Goal: Use online tool/utility: Utilize a website feature to perform a specific function

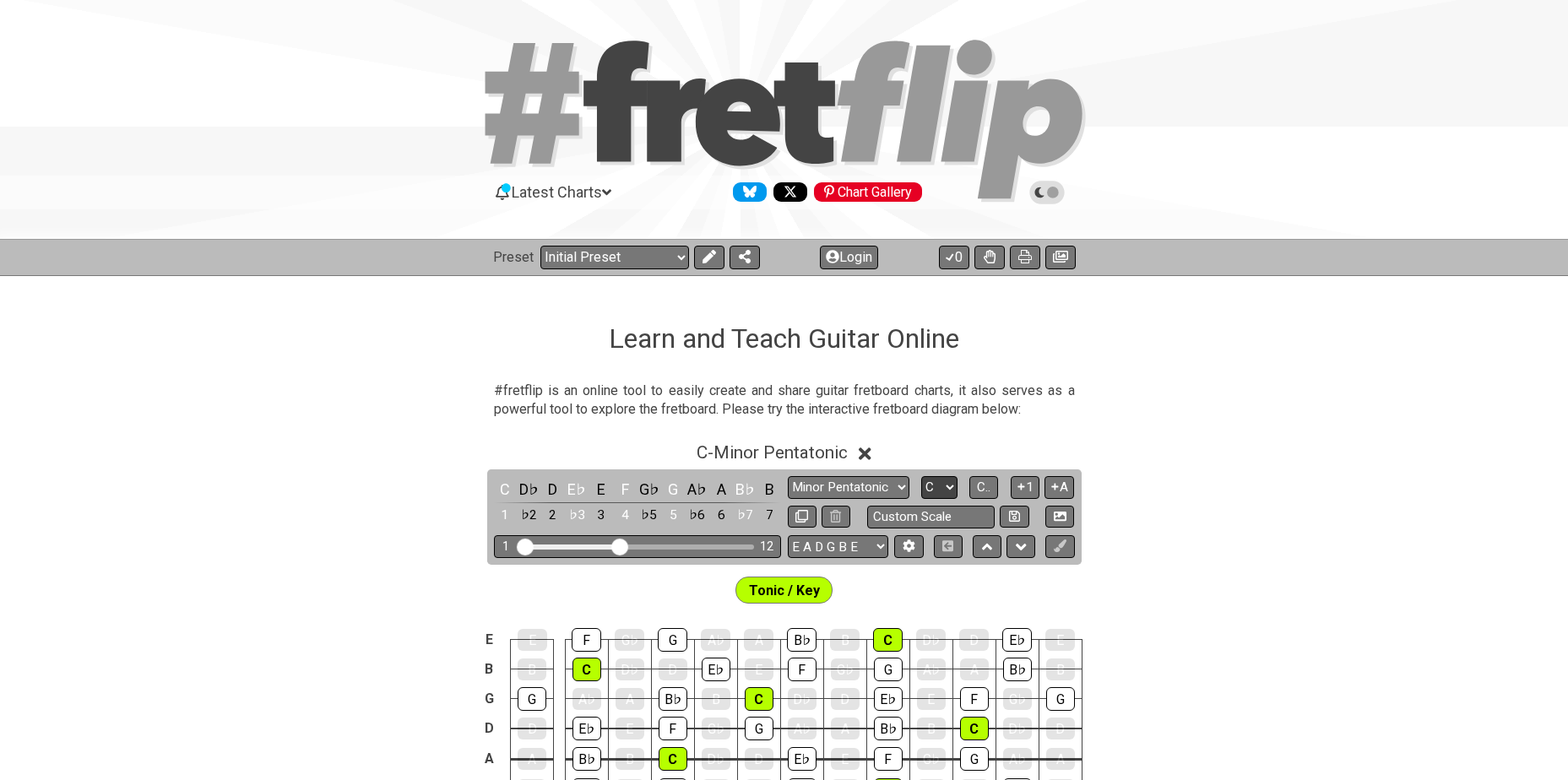
click at [937, 486] on select "A♭ A A♯ B♭ B C C♯ D♭ D D♯ E♭ E F F♯ G♭ G G♯" at bounding box center [938, 488] width 36 height 22
select select "Bb"
click at [921, 477] on select "A♭ A A♯ B♭ B C C♯ D♭ D D♯ E♭ E F F♯ G♭ G G♯" at bounding box center [938, 488] width 36 height 22
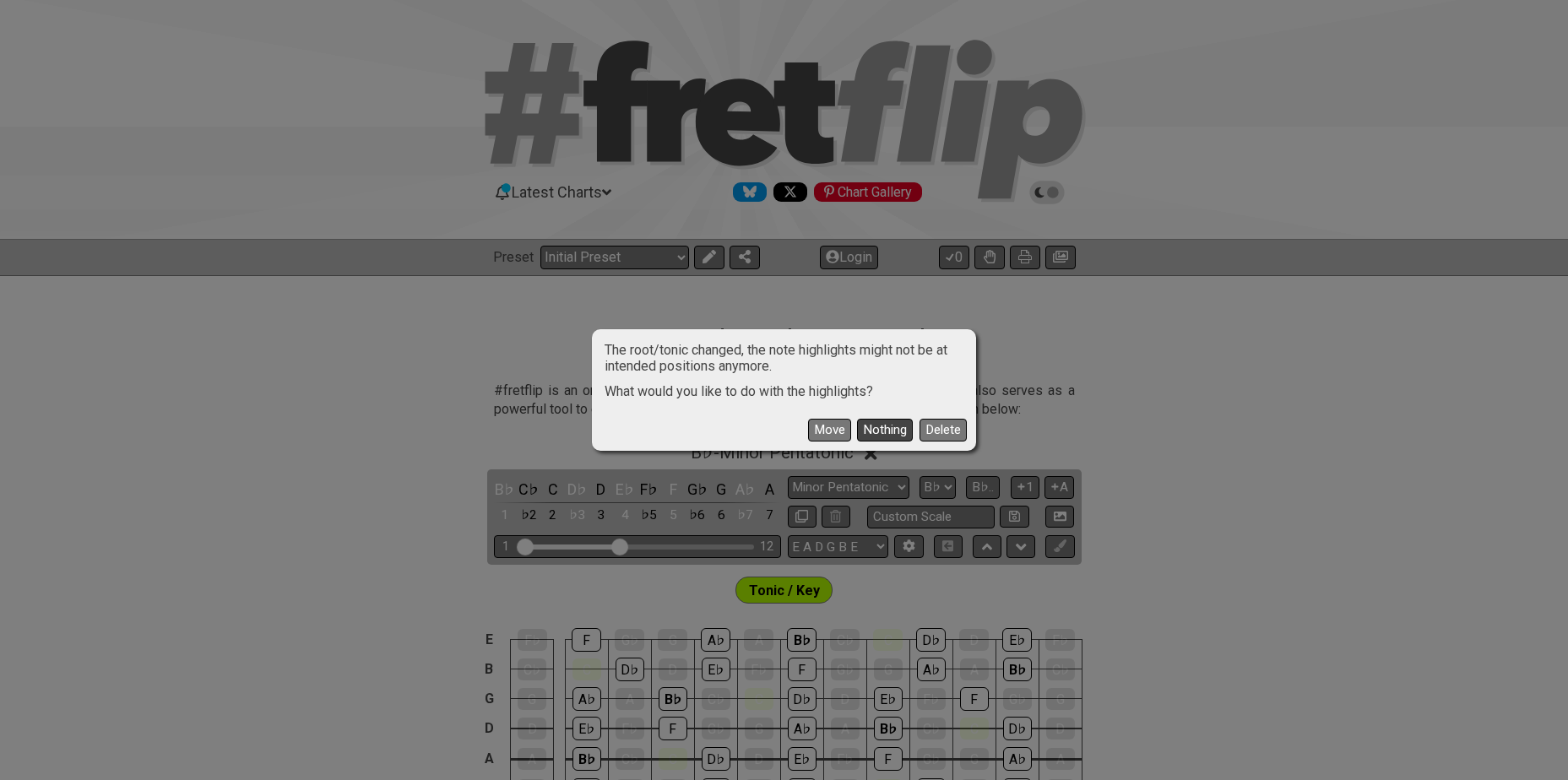
click at [881, 425] on button "Nothing" at bounding box center [884, 430] width 56 height 22
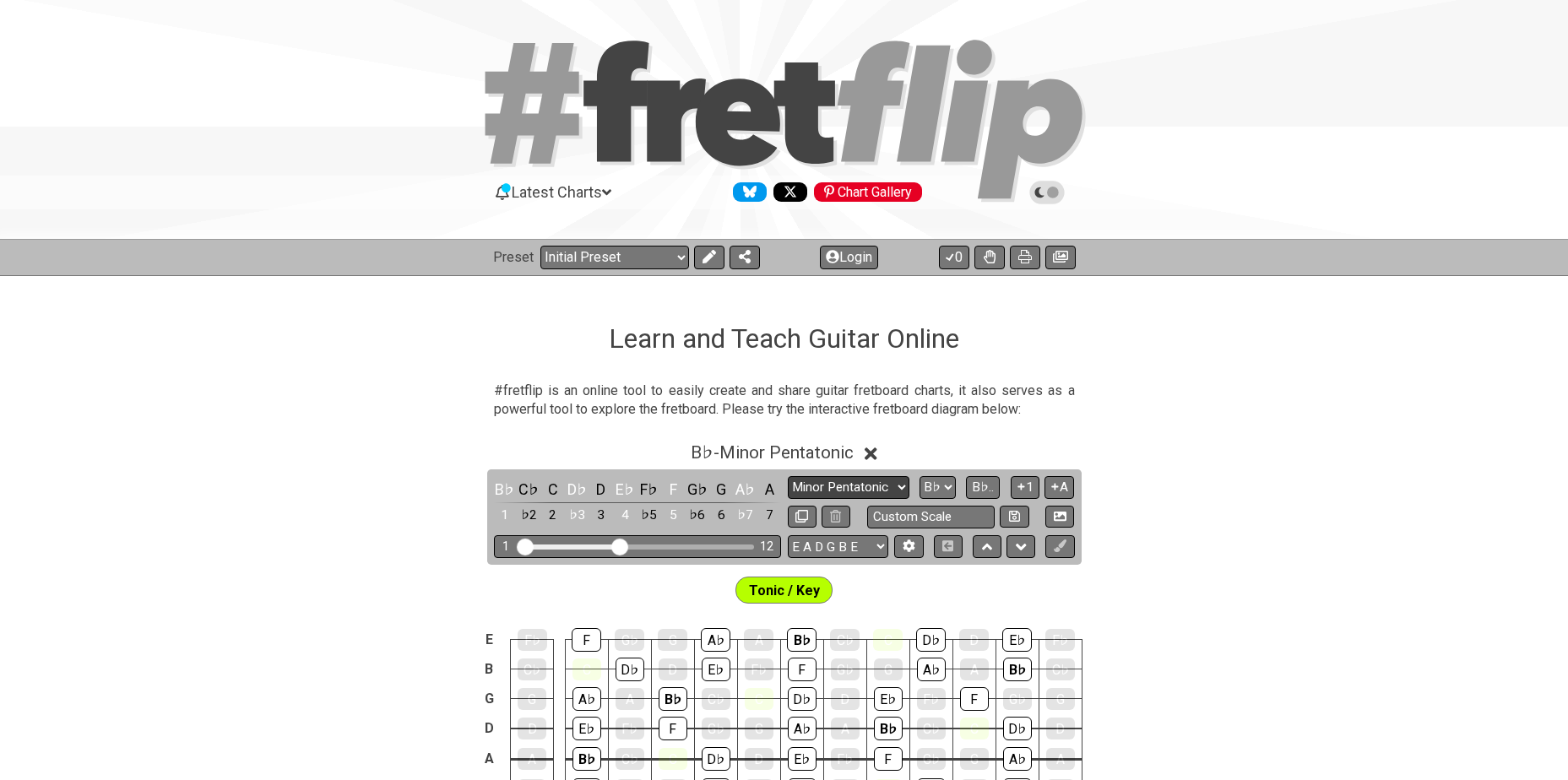
click at [836, 489] on select "Minor Pentatonic Click to edit Minor Pentatonic Major Pentatonic Minor Blues Ma…" at bounding box center [848, 488] width 122 height 22
select select "Major / [PERSON_NAME]"
click at [787, 477] on select "Minor Pentatonic Click to edit Minor Pentatonic Major Pentatonic Minor Blues Ma…" at bounding box center [848, 488] width 122 height 22
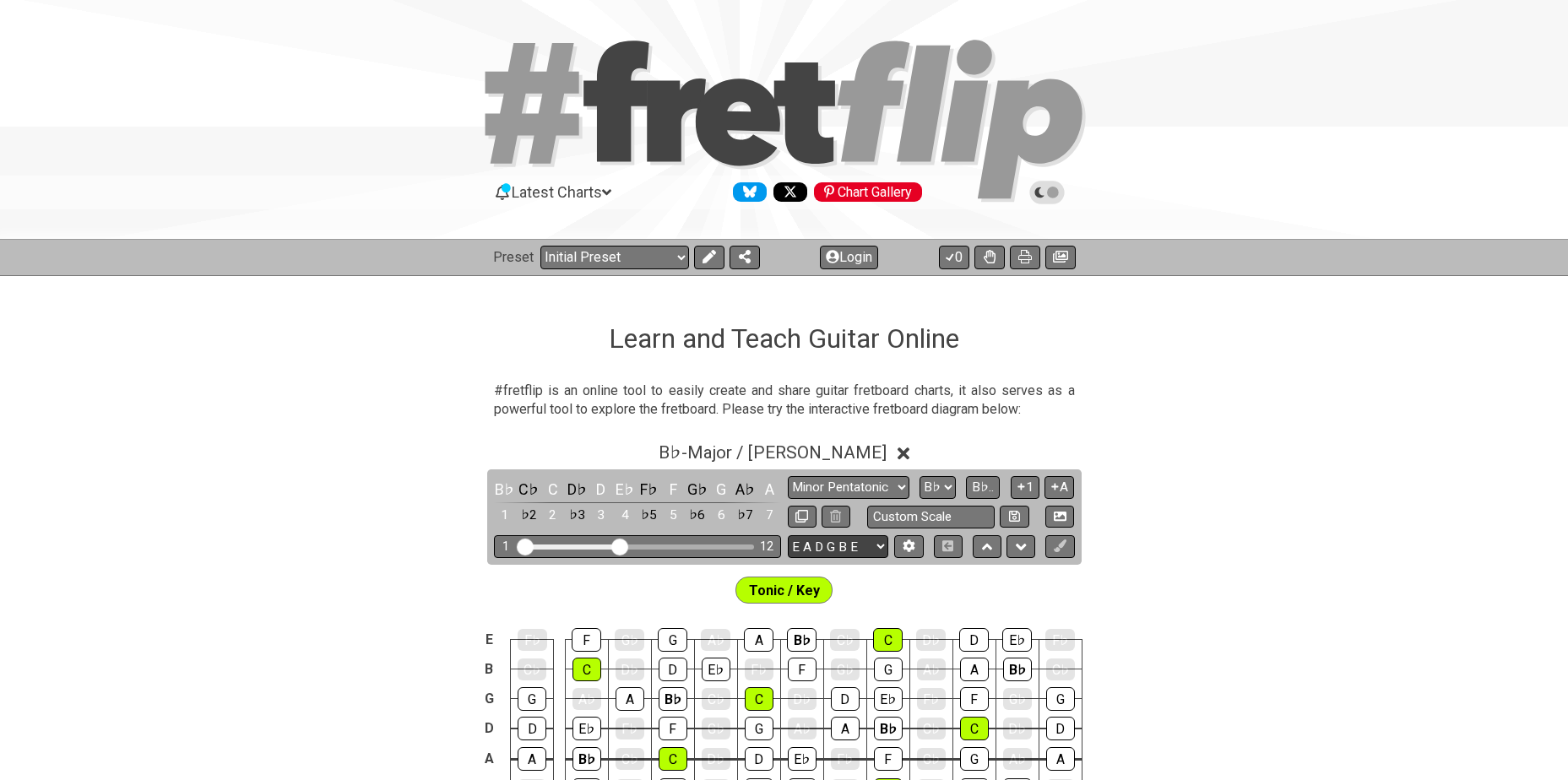
click at [824, 546] on select "E A D G B E E A D G B E E A D G B E B E A D F♯ B A D G C E A D A D G B E E♭ A♭ …" at bounding box center [837, 546] width 100 height 22
select select "A D G C F A D"
click at [787, 535] on select "E A D G B E E A D G B E E A D G B E B E A D F♯ B A D G C E A D A D G B E E♭ A♭ …" at bounding box center [837, 546] width 100 height 22
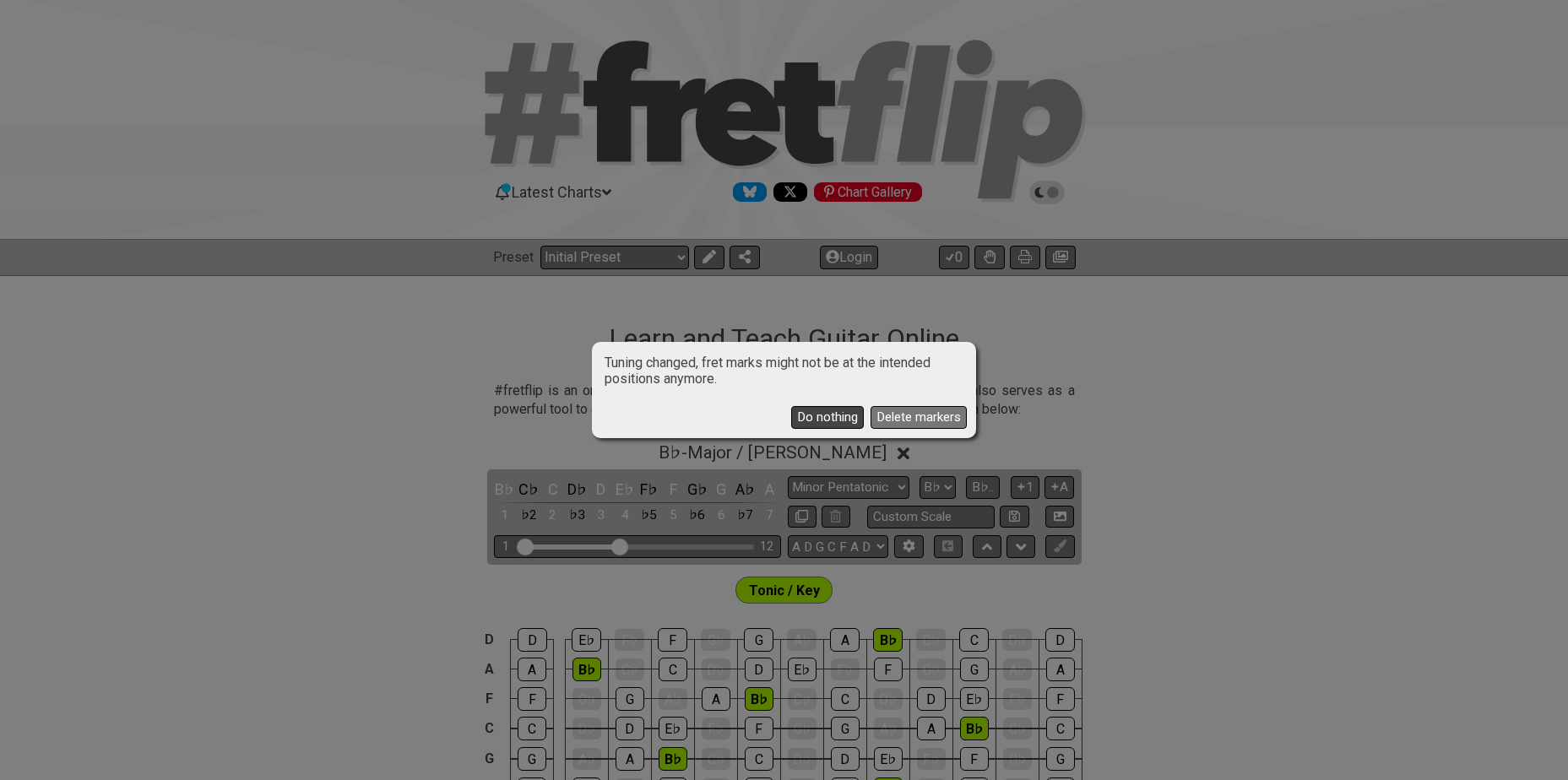
click at [830, 413] on button "Do nothing" at bounding box center [827, 417] width 72 height 22
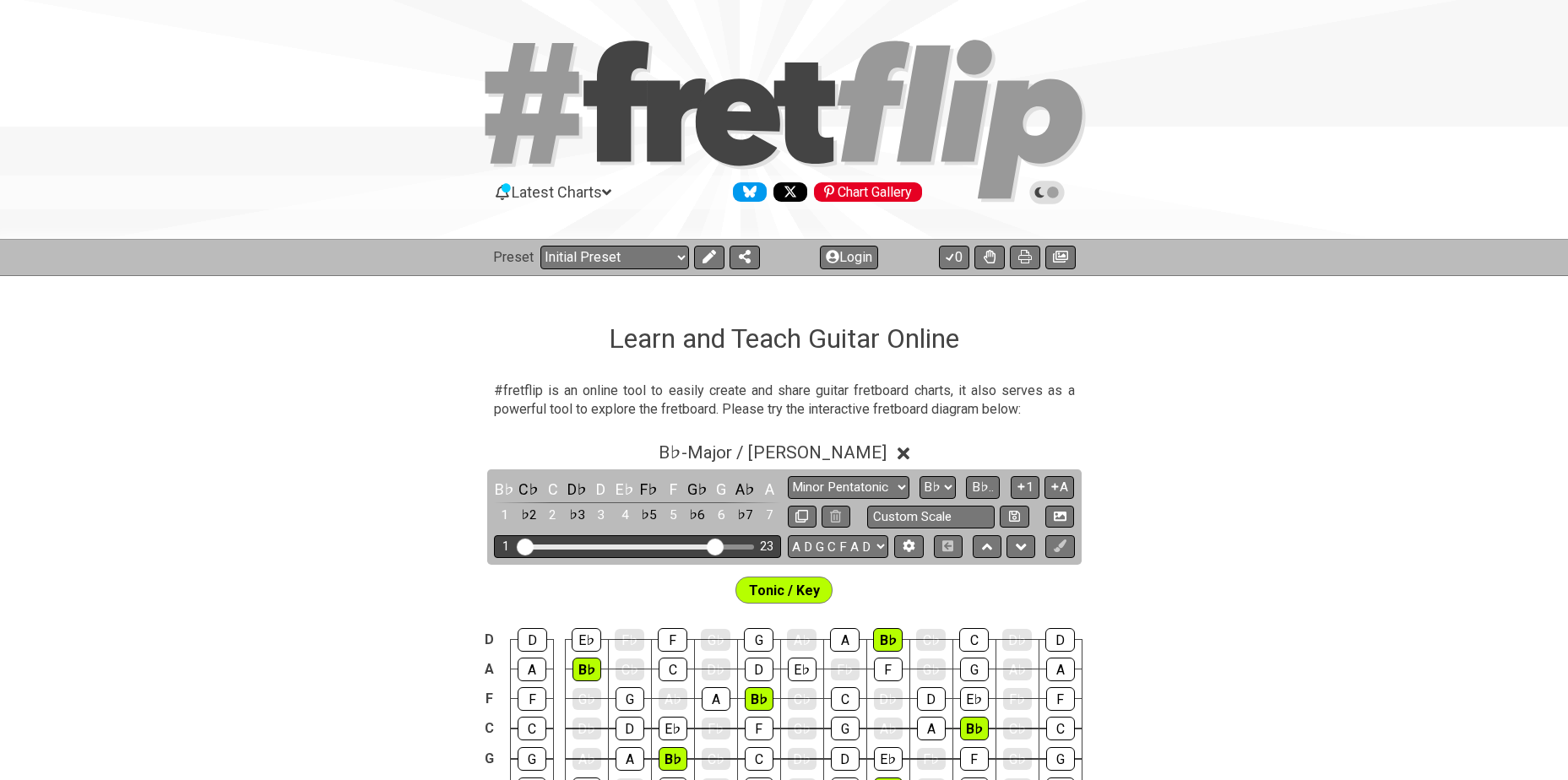
drag, startPoint x: 619, startPoint y: 542, endPoint x: 712, endPoint y: 542, distance: 93.0
click at [712, 546] on input "Visible fret range" at bounding box center [637, 546] width 240 height 0
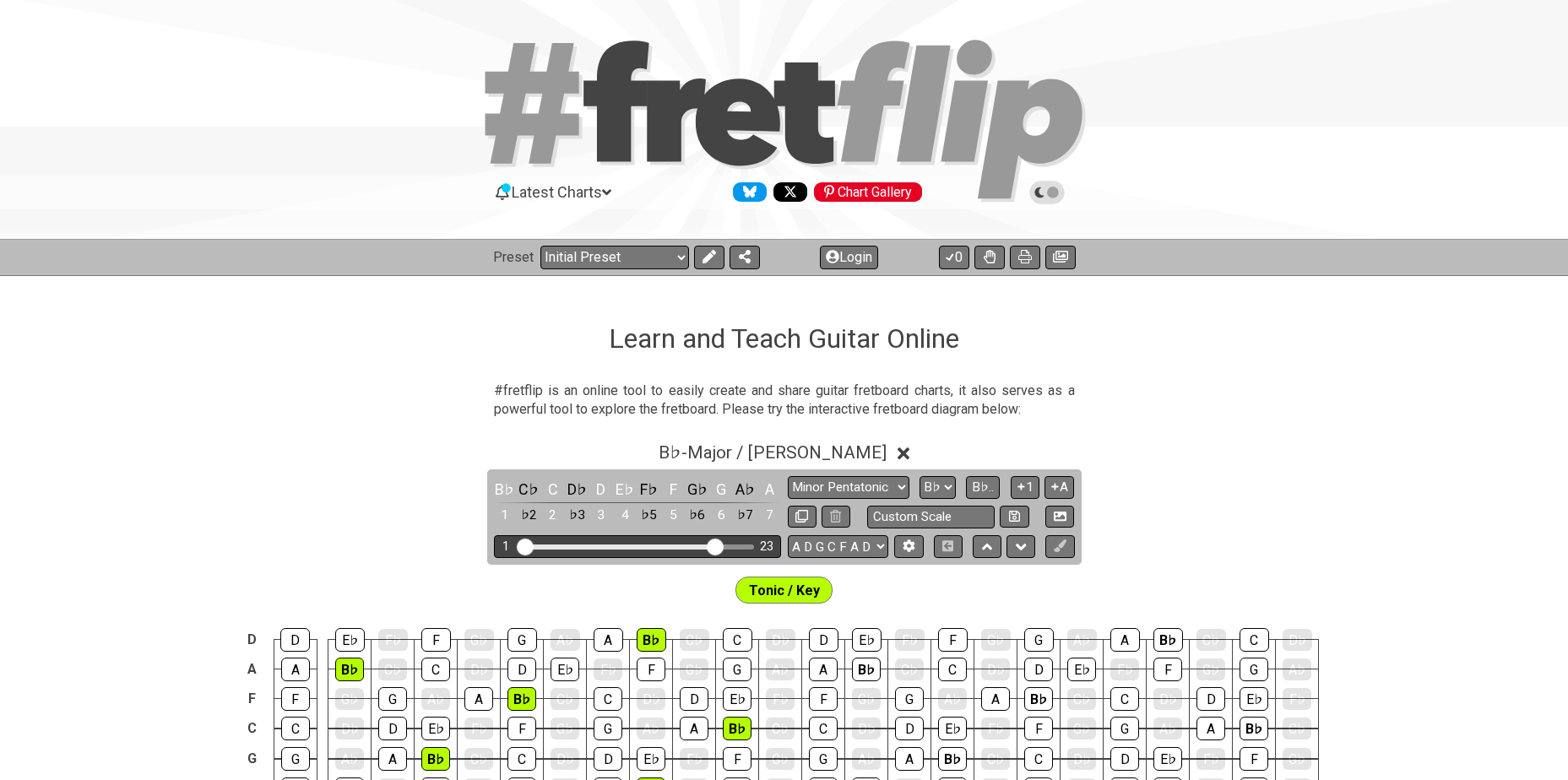
click at [712, 546] on input "Visible fret range" at bounding box center [637, 546] width 240 height 0
drag, startPoint x: 720, startPoint y: 542, endPoint x: 1225, endPoint y: 495, distance: 507.2
click at [757, 546] on input "Visible fret range" at bounding box center [637, 546] width 240 height 0
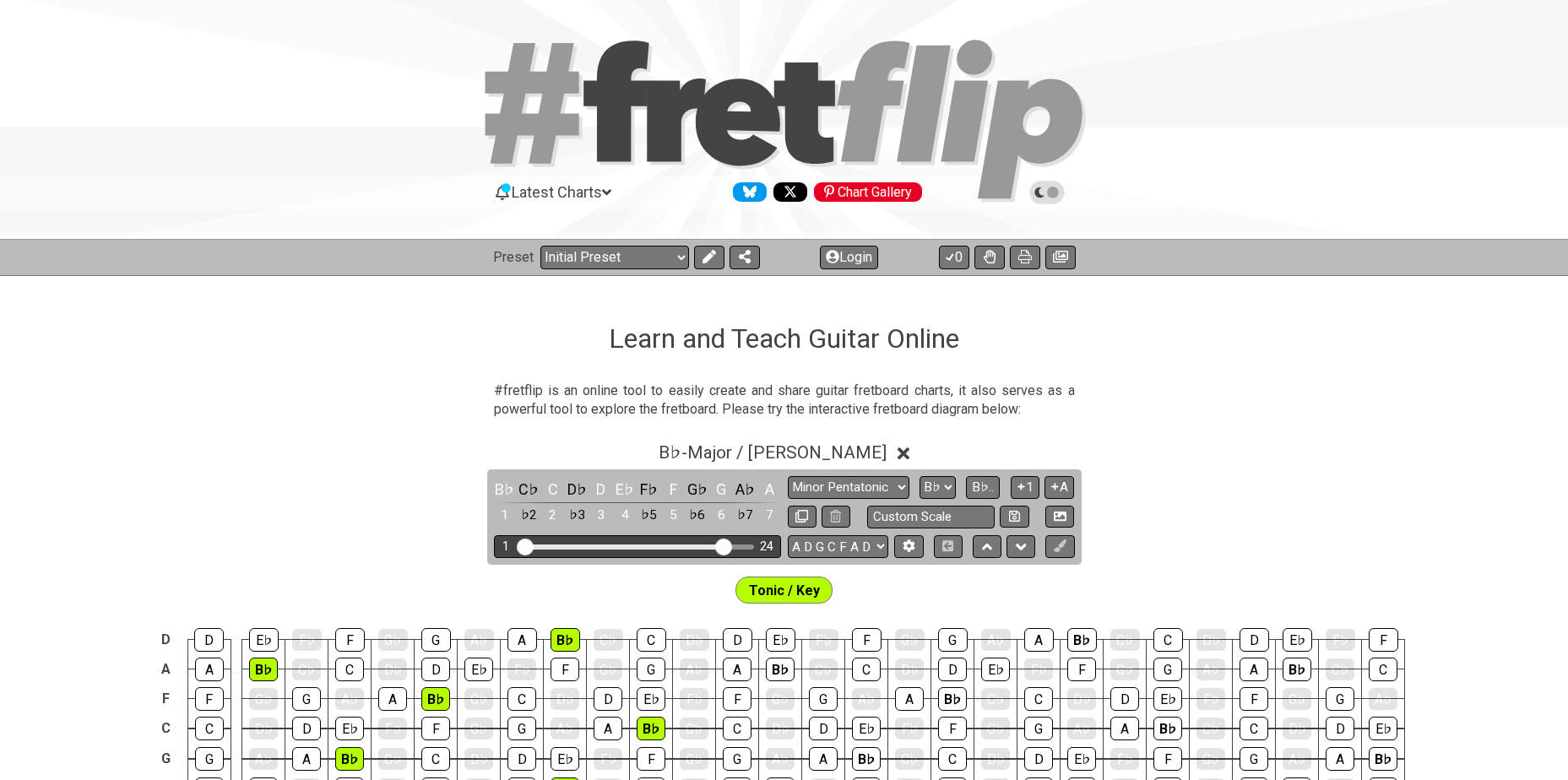
drag, startPoint x: 748, startPoint y: 552, endPoint x: 721, endPoint y: 553, distance: 27.0
click at [721, 546] on input "Visible fret range" at bounding box center [637, 546] width 240 height 0
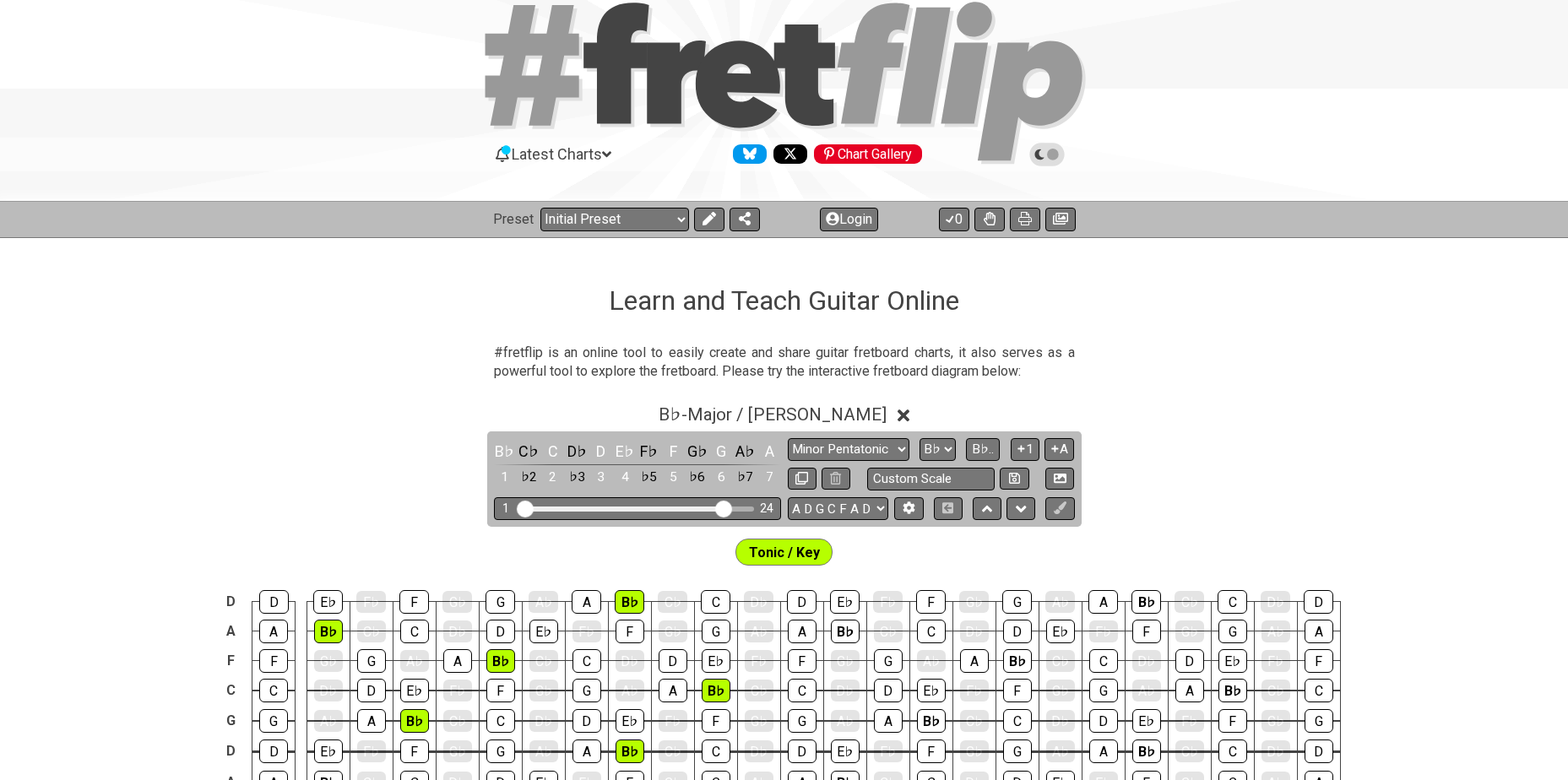
scroll to position [112, 0]
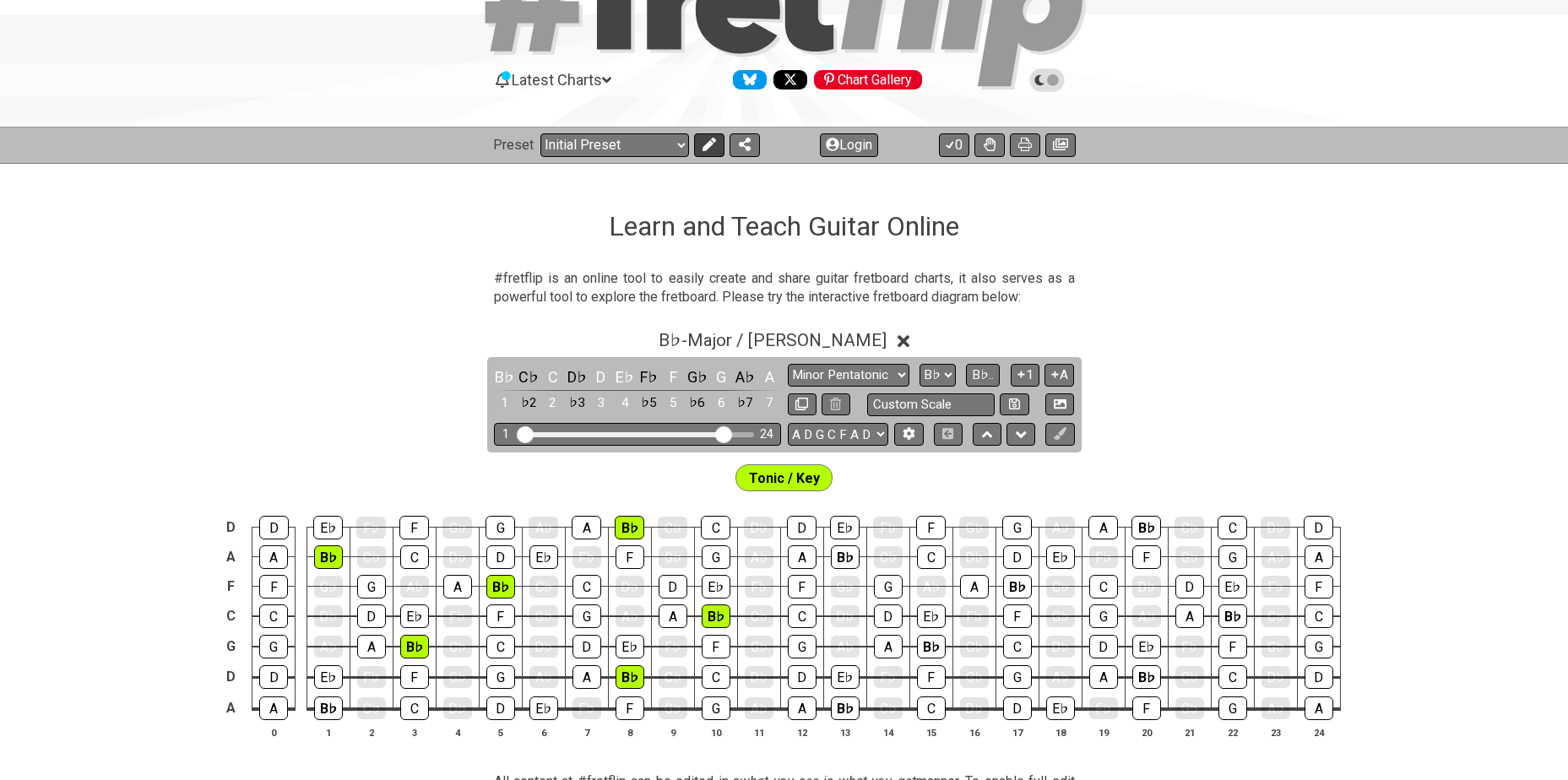
click at [711, 142] on icon at bounding box center [708, 144] width 14 height 14
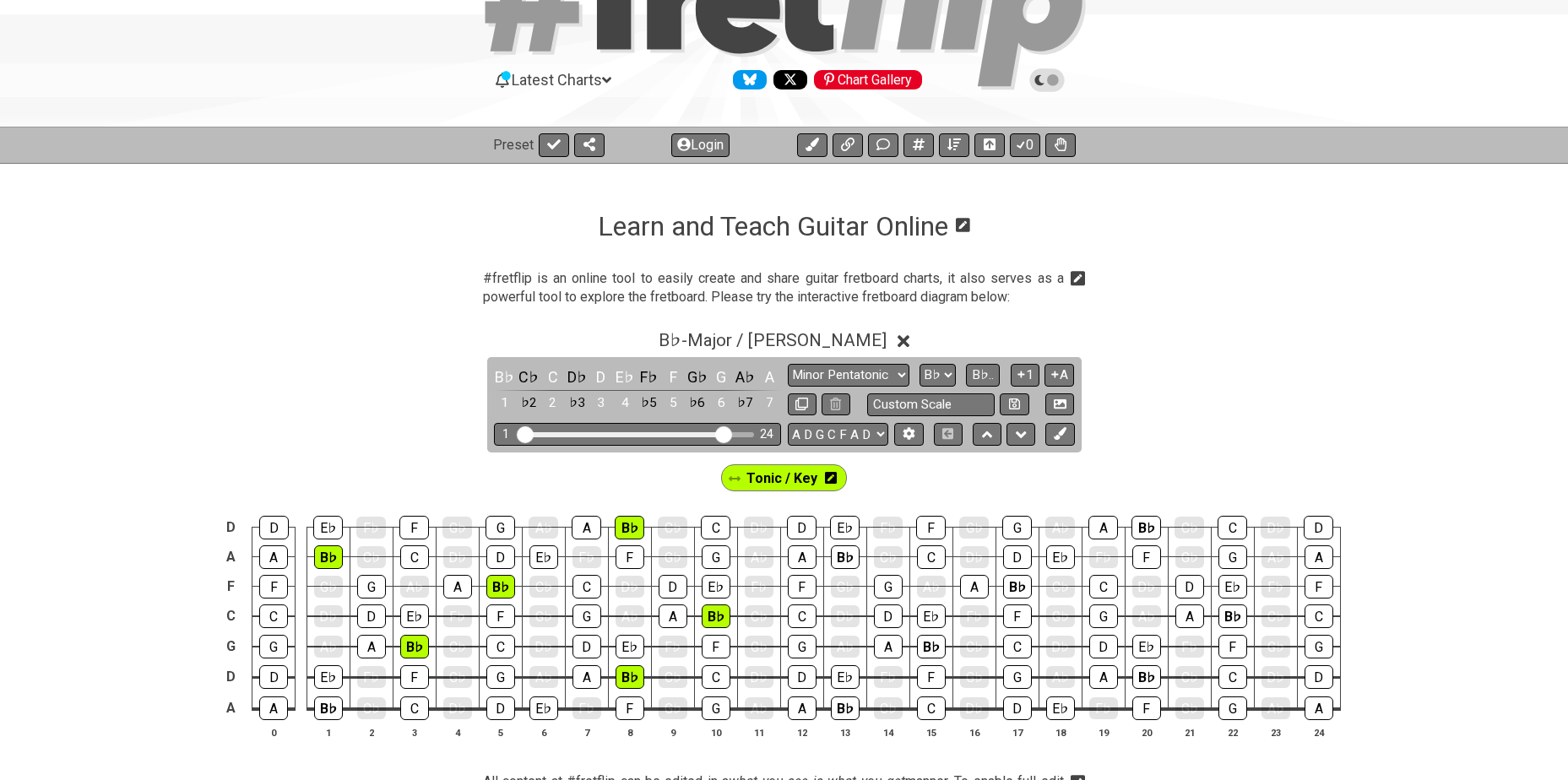
click at [831, 480] on icon at bounding box center [830, 478] width 12 height 12
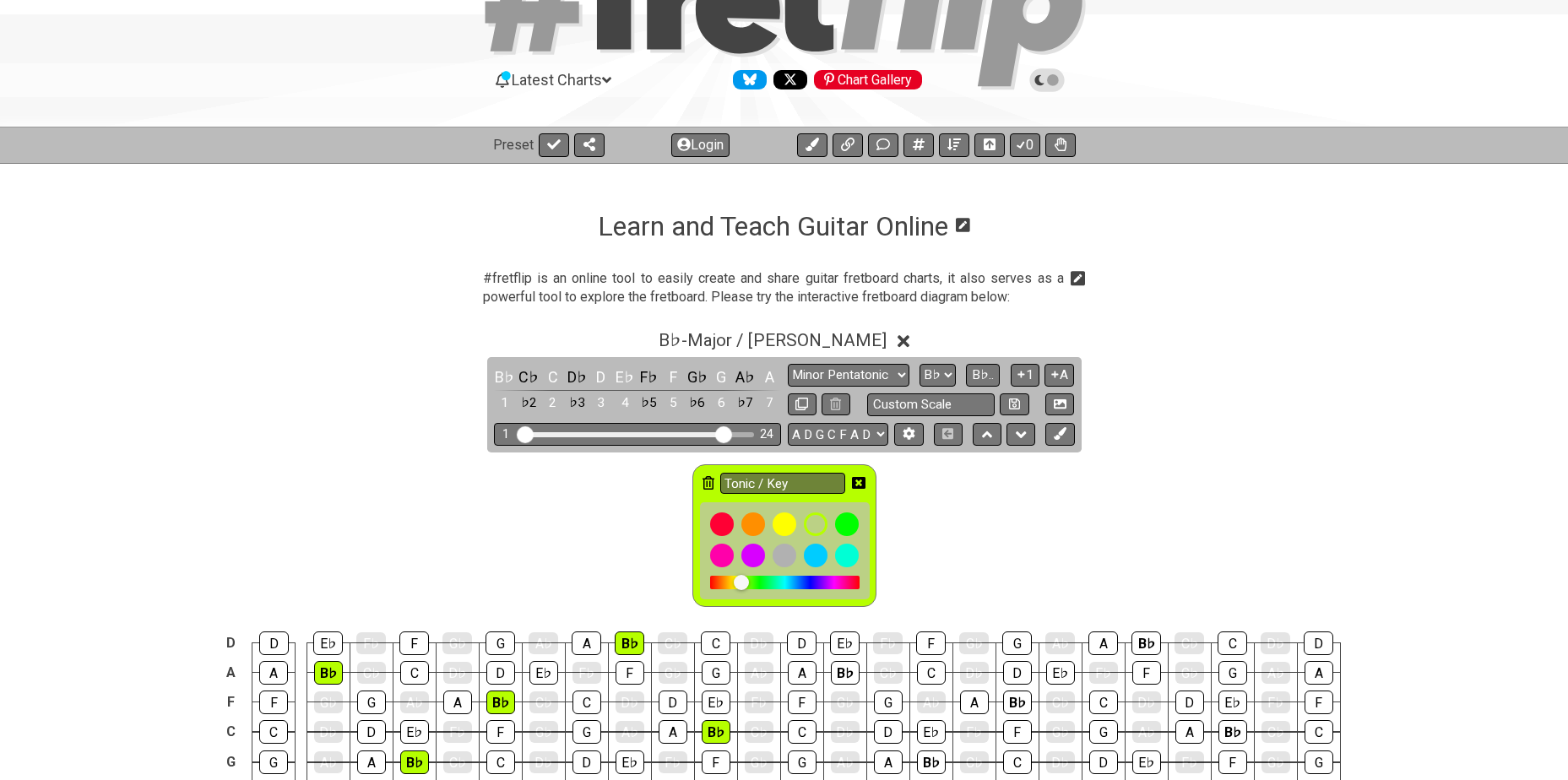
click at [708, 482] on icon at bounding box center [708, 484] width 12 height 14
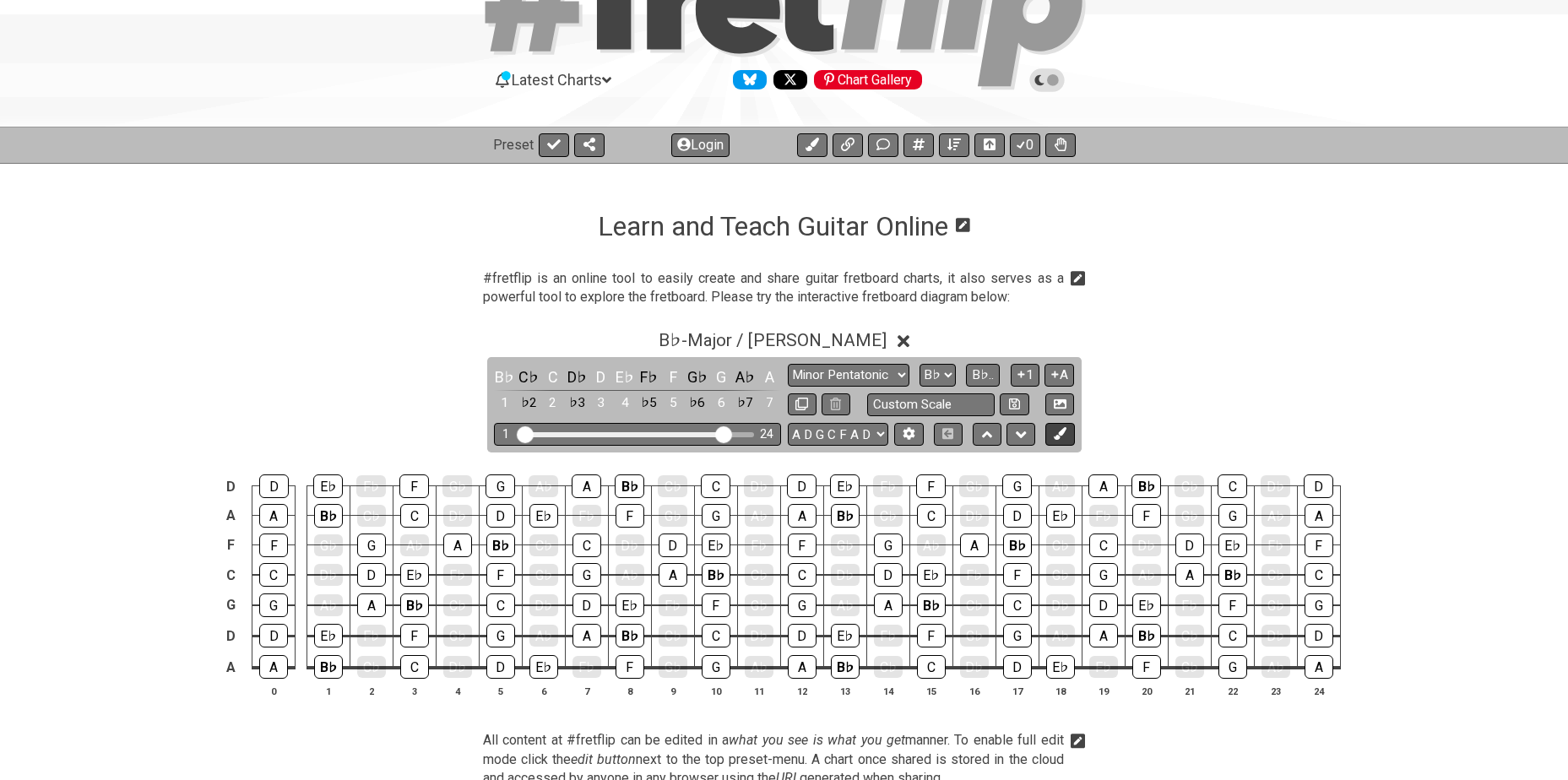
click at [1057, 435] on icon at bounding box center [1059, 433] width 13 height 13
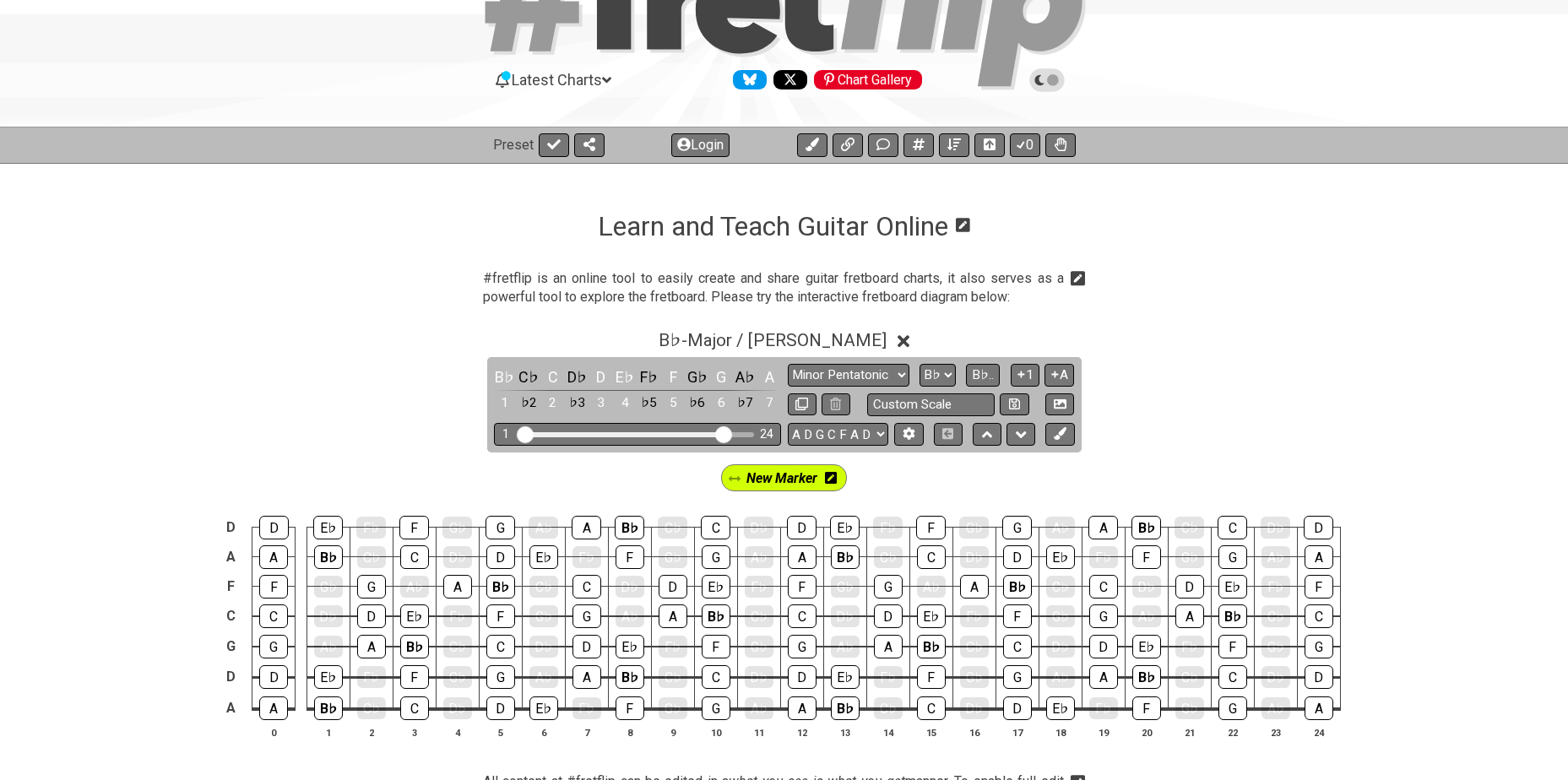
click at [829, 477] on icon at bounding box center [830, 478] width 12 height 12
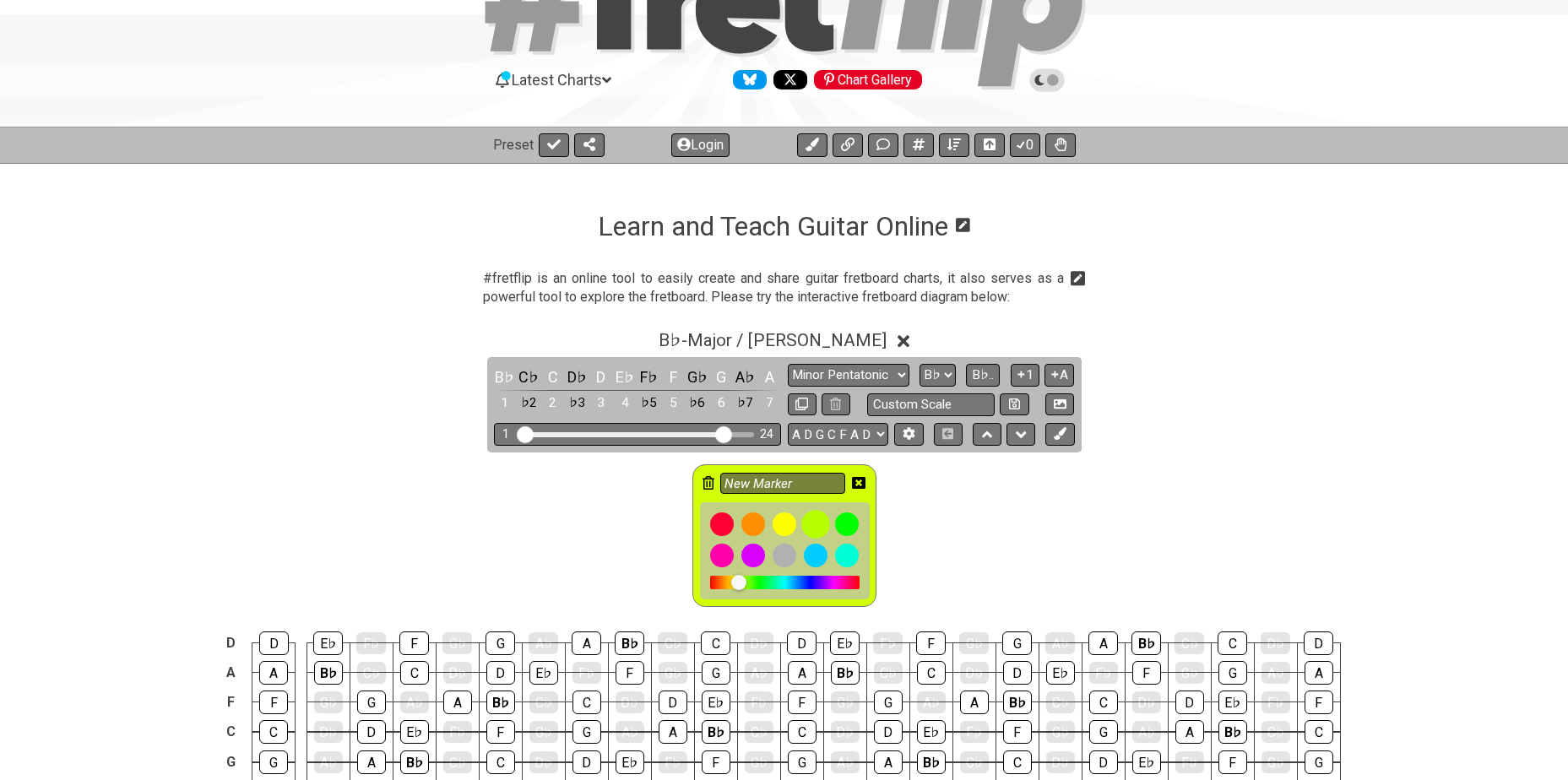
click at [823, 526] on div at bounding box center [815, 524] width 28 height 28
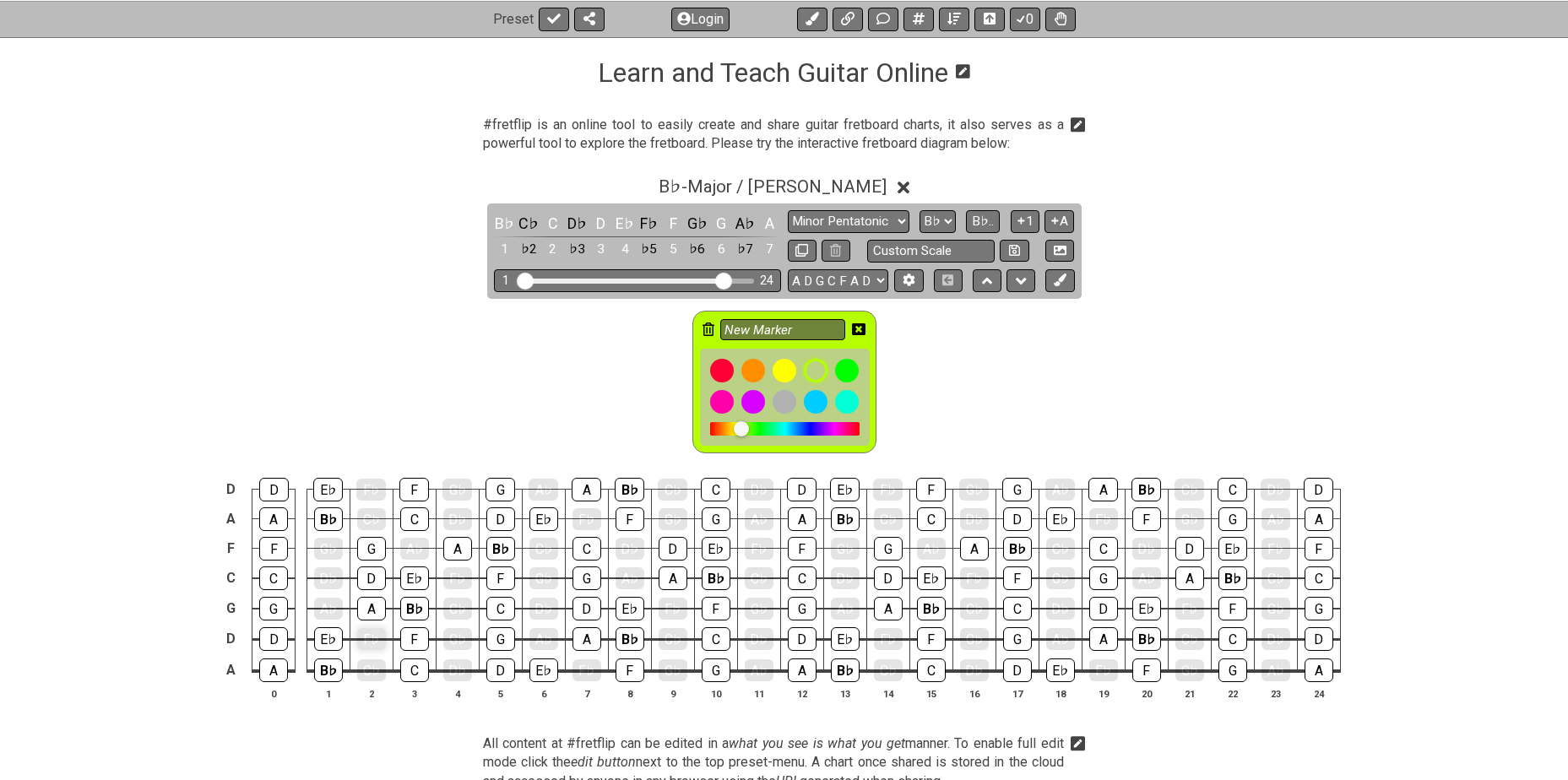
scroll to position [310, 0]
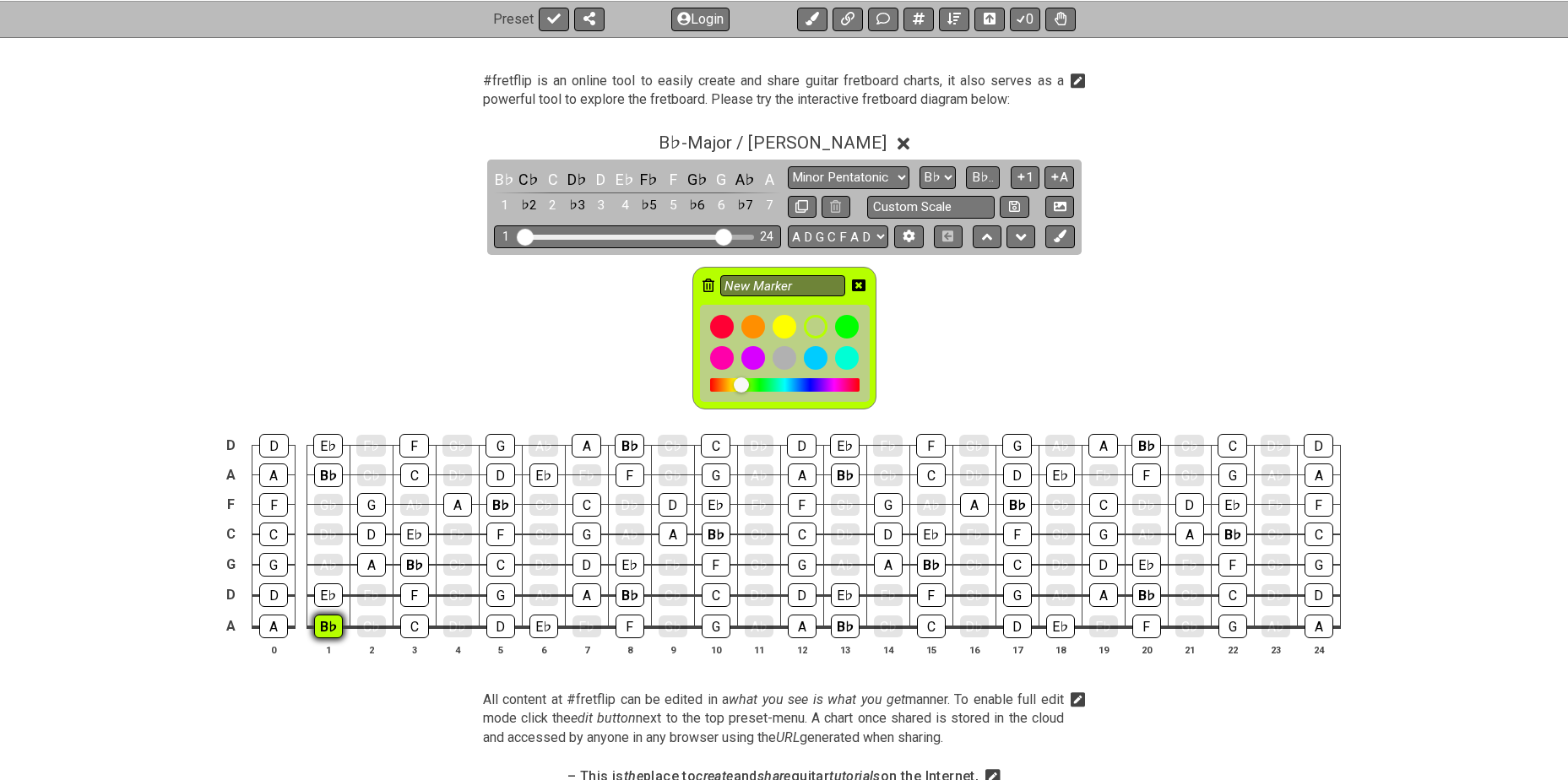
click at [328, 628] on div "B♭" at bounding box center [327, 627] width 28 height 23
click at [320, 482] on div "B♭" at bounding box center [327, 476] width 28 height 23
click at [415, 566] on div "B♭" at bounding box center [414, 565] width 28 height 23
click at [498, 506] on div "B♭" at bounding box center [500, 505] width 28 height 23
click at [622, 592] on div "B♭" at bounding box center [629, 596] width 28 height 23
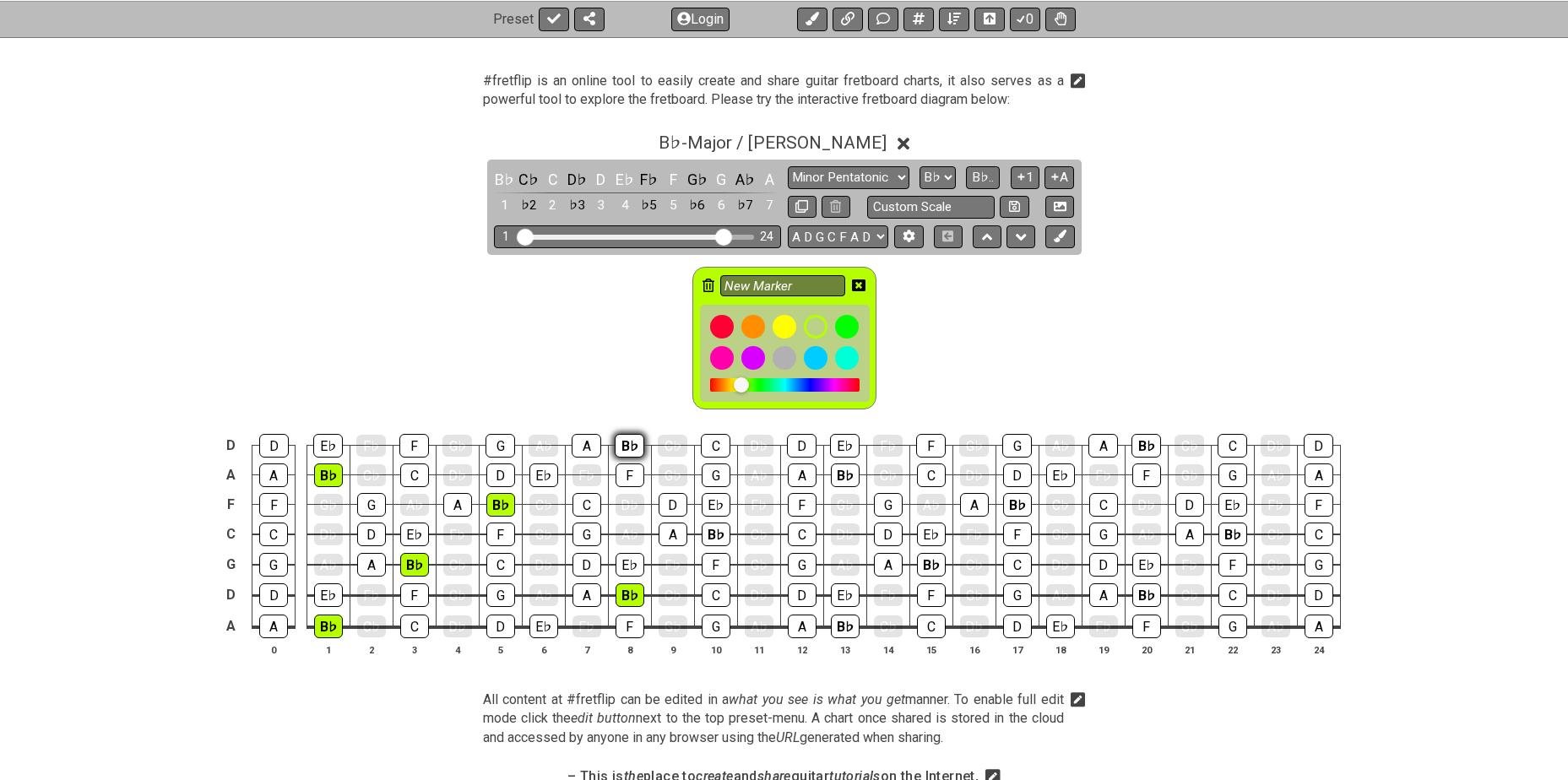
click at [618, 445] on div "B♭" at bounding box center [630, 446] width 29 height 23
click at [702, 533] on div "B♭" at bounding box center [715, 534] width 28 height 23
click at [835, 624] on div "B♭" at bounding box center [844, 627] width 28 height 23
click at [835, 474] on div "B♭" at bounding box center [844, 476] width 28 height 23
click at [918, 559] on div "B♭" at bounding box center [931, 565] width 28 height 23
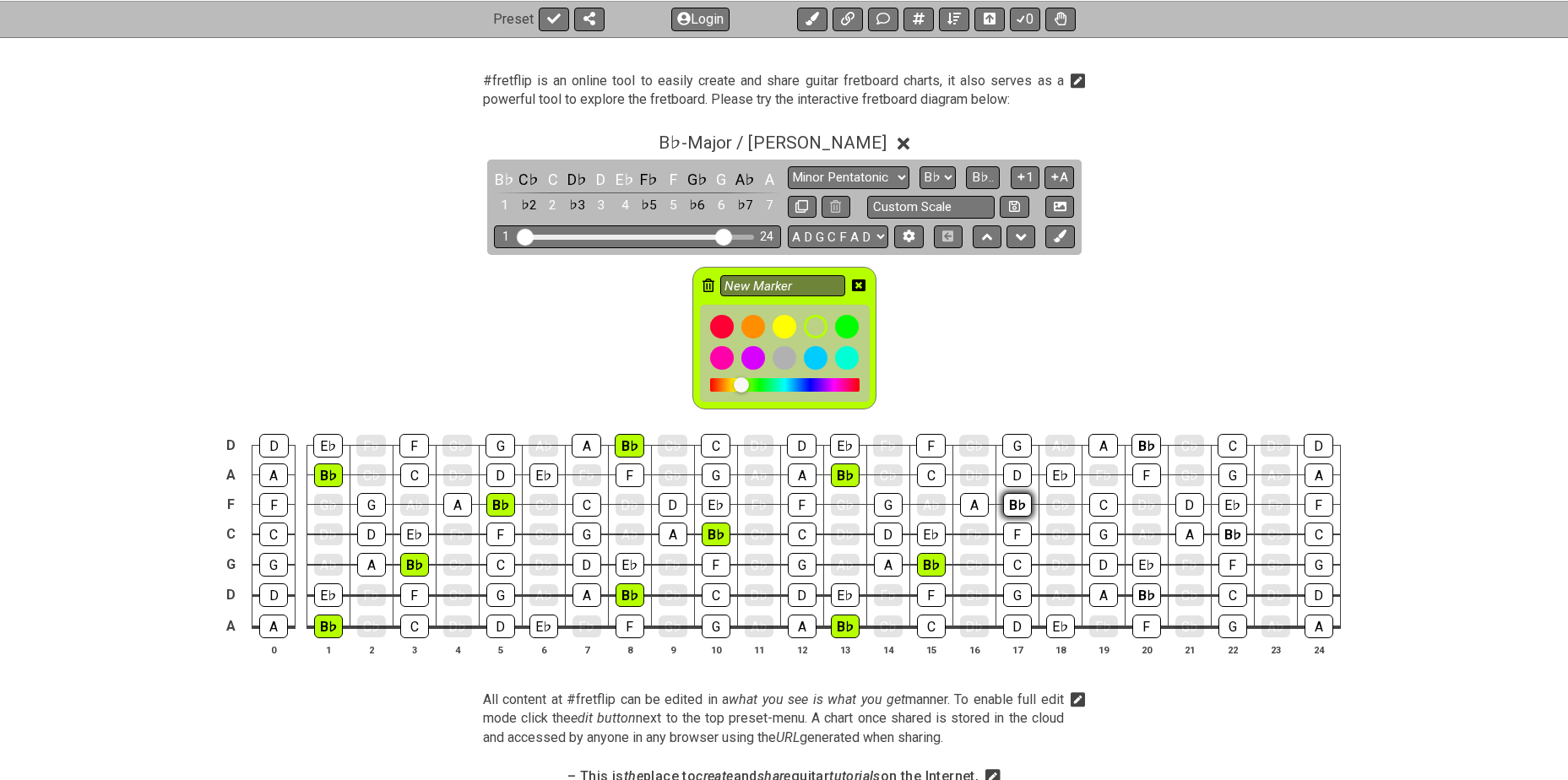
click at [1012, 506] on div "B♭" at bounding box center [1016, 505] width 28 height 23
click at [1153, 591] on div "B♭" at bounding box center [1146, 596] width 28 height 23
click at [1142, 444] on div "B♭" at bounding box center [1146, 446] width 29 height 23
click at [1224, 527] on div "B♭" at bounding box center [1232, 534] width 28 height 23
click at [860, 283] on icon at bounding box center [859, 286] width 14 height 14
